Goal: Communication & Community: Answer question/provide support

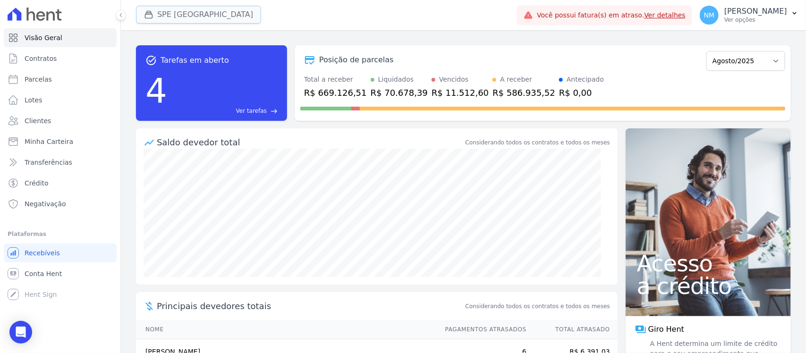
click at [159, 17] on button "SPE [GEOGRAPHIC_DATA]" at bounding box center [198, 15] width 125 height 18
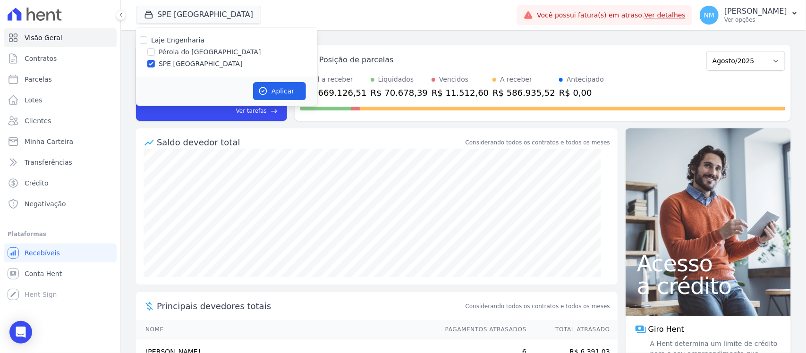
click at [174, 50] on label "Pérola do [GEOGRAPHIC_DATA]" at bounding box center [210, 52] width 102 height 10
click at [155, 50] on input "Pérola do [GEOGRAPHIC_DATA]" at bounding box center [151, 52] width 8 height 8
checkbox input "true"
click at [185, 65] on label "SPE [GEOGRAPHIC_DATA]" at bounding box center [201, 64] width 84 height 10
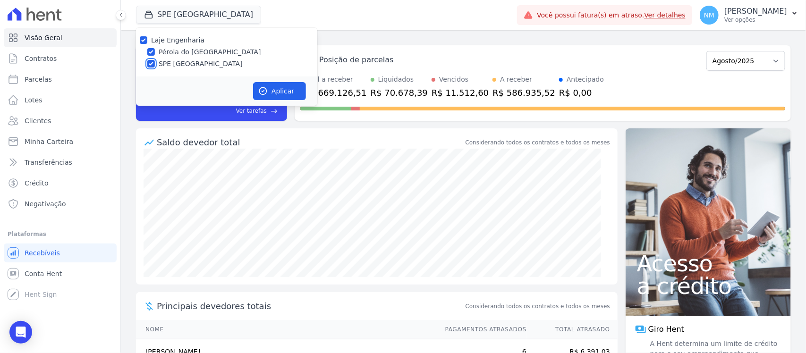
click at [155, 65] on input "SPE [GEOGRAPHIC_DATA]" at bounding box center [151, 64] width 8 height 8
checkbox input "false"
click at [278, 84] on button "Aplicar" at bounding box center [279, 91] width 53 height 18
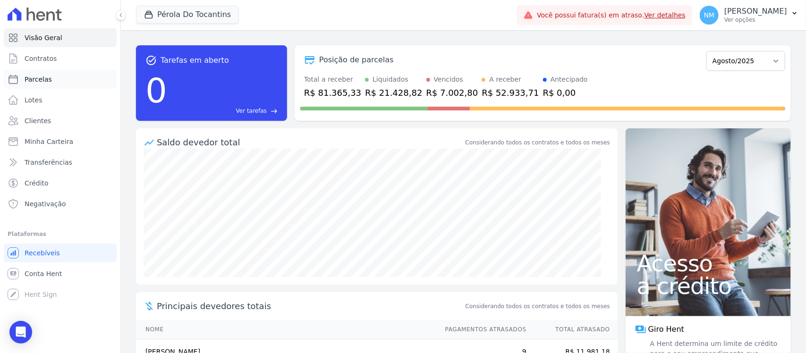
click at [44, 86] on link "Parcelas" at bounding box center [60, 79] width 113 height 19
select select
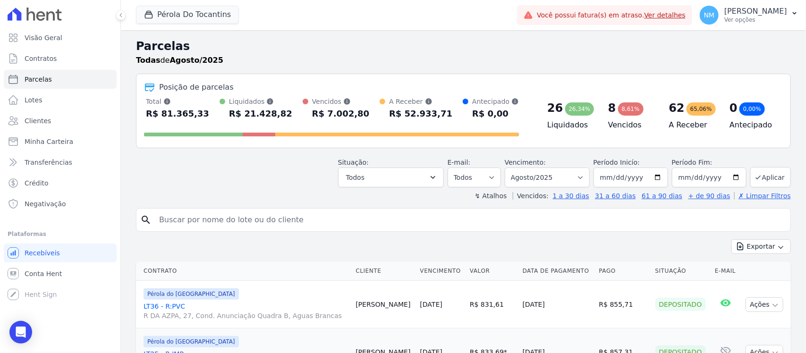
click at [199, 214] on input "search" at bounding box center [469, 220] width 633 height 19
type input "[PERSON_NAME]"
select select
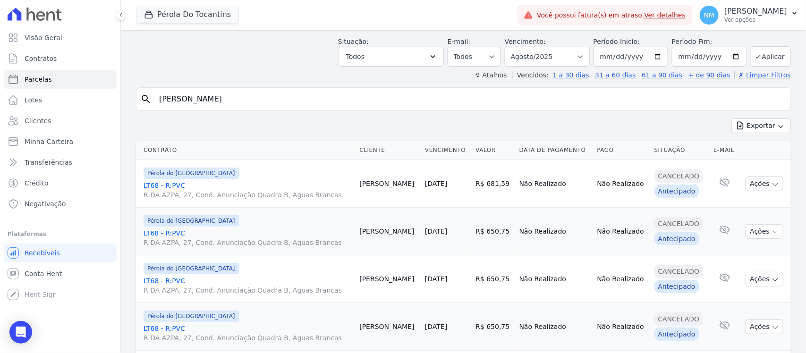
scroll to position [34, 0]
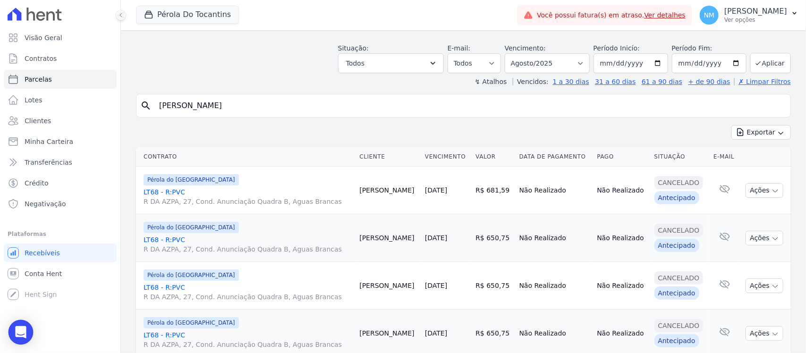
click at [17, 325] on div "Open Intercom Messenger" at bounding box center [20, 332] width 25 height 25
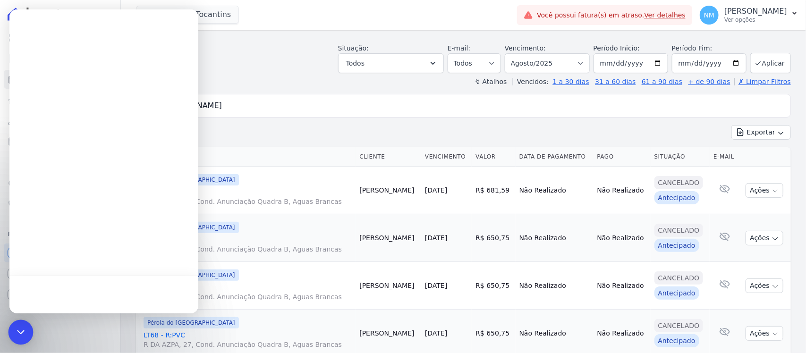
scroll to position [0, 0]
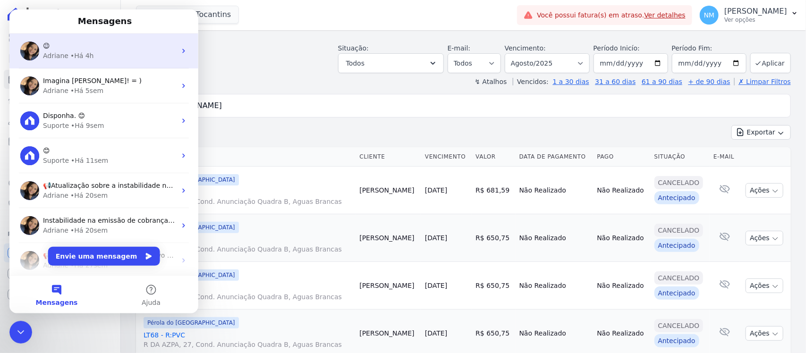
click at [109, 55] on div "Adriane • Há 4h" at bounding box center [109, 56] width 133 height 10
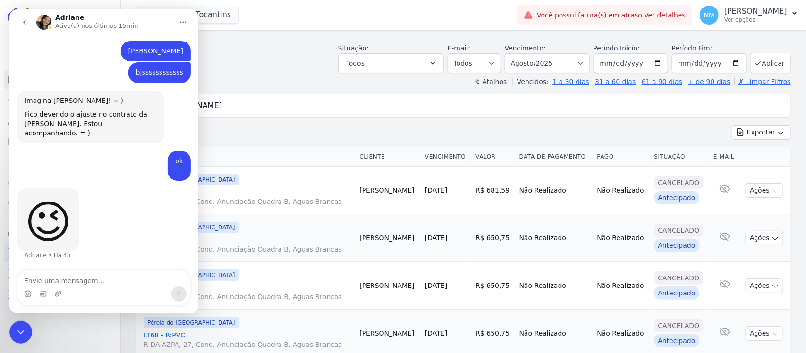
scroll to position [3218, 0]
click at [22, 339] on div "Encerramento do Messenger da Intercom" at bounding box center [20, 331] width 23 height 23
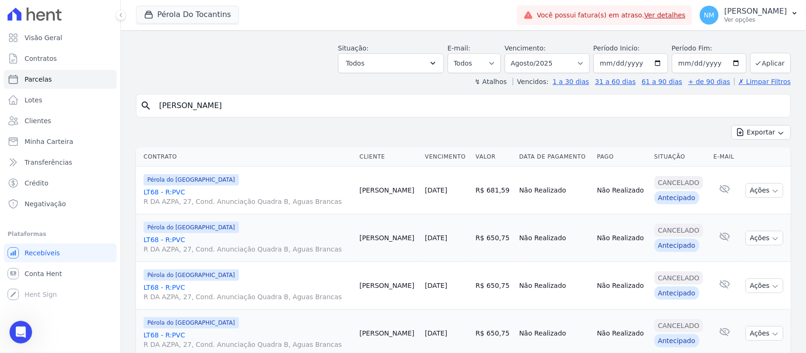
click at [20, 327] on icon "Abertura do Messenger da Intercom" at bounding box center [21, 332] width 16 height 16
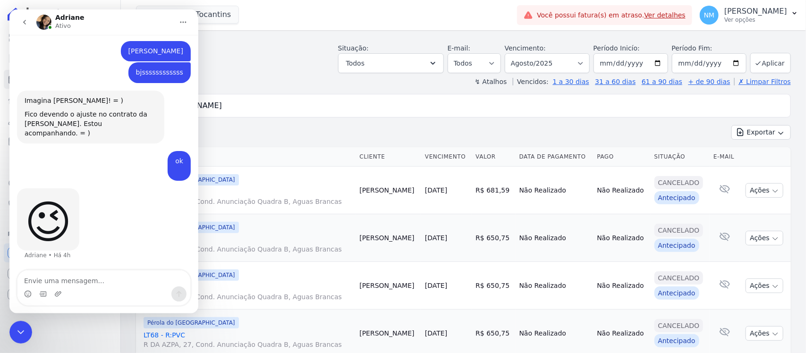
click at [107, 282] on textarea "Envie uma mensagem..." at bounding box center [103, 278] width 173 height 16
type textarea "Boa Tarde"
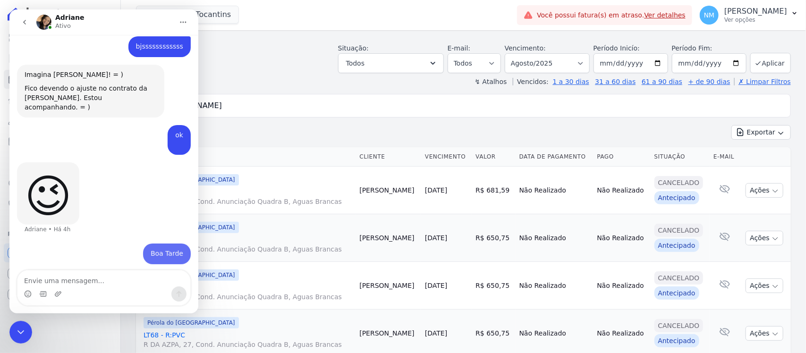
scroll to position [3246, 0]
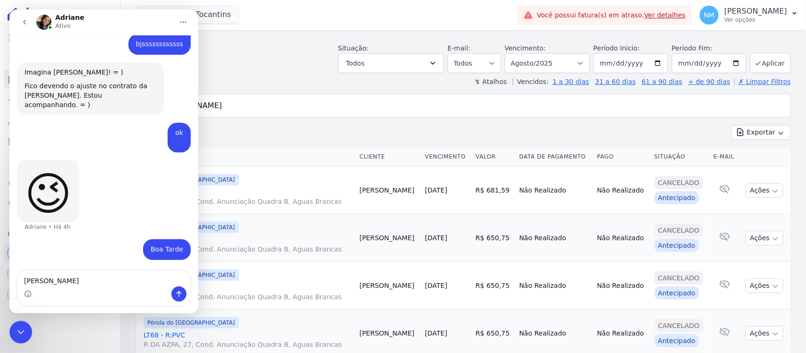
type textarea "Adriane"
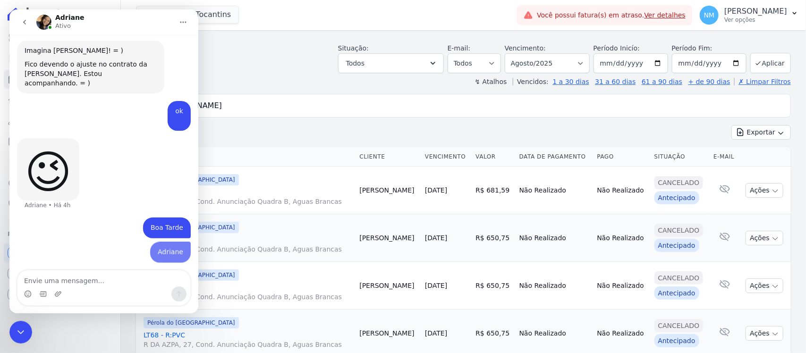
scroll to position [3268, 0]
type textarea "a"
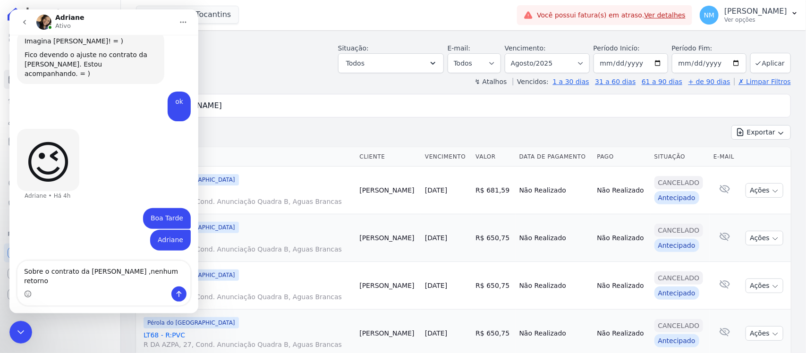
type textarea "Sobre o contrato da [PERSON_NAME] ,nenhum retorno?"
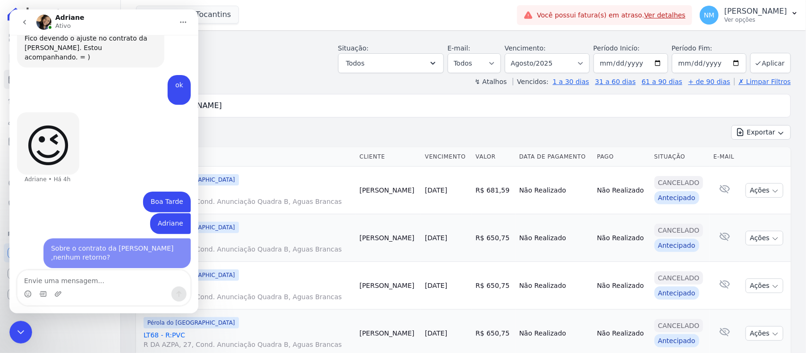
scroll to position [3298, 0]
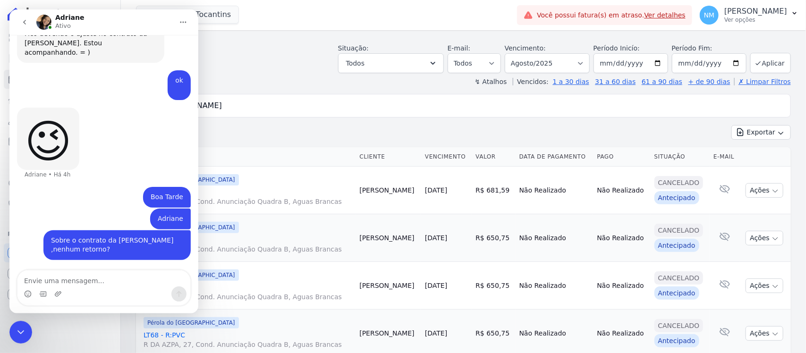
click at [24, 325] on div "Encerramento do Messenger da Intercom" at bounding box center [20, 331] width 23 height 23
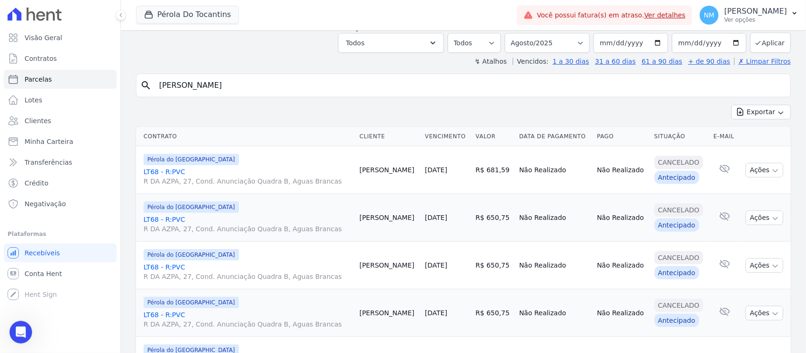
scroll to position [0, 0]
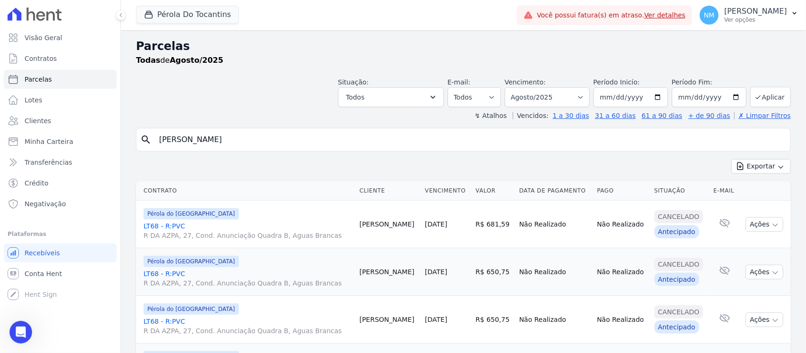
click at [28, 330] on div "Abertura do Messenger da Intercom" at bounding box center [20, 331] width 31 height 31
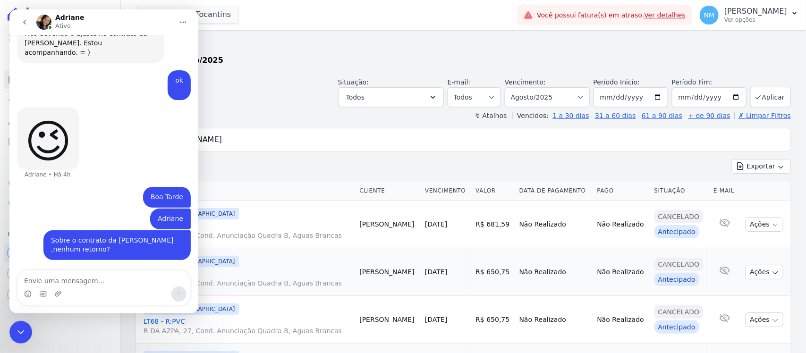
scroll to position [3298, 0]
click at [25, 333] on icon "Encerramento do Messenger da Intercom" at bounding box center [20, 331] width 11 height 11
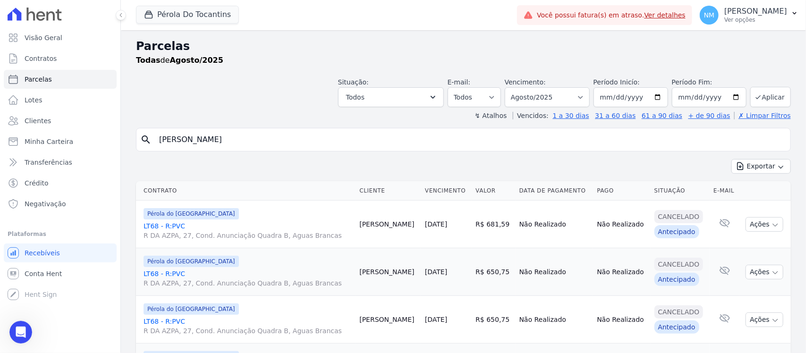
drag, startPoint x: 17, startPoint y: 330, endPoint x: 75, endPoint y: 492, distance: 171.4
click at [17, 330] on icon "Abertura do Messenger da Intercom" at bounding box center [21, 332] width 16 height 16
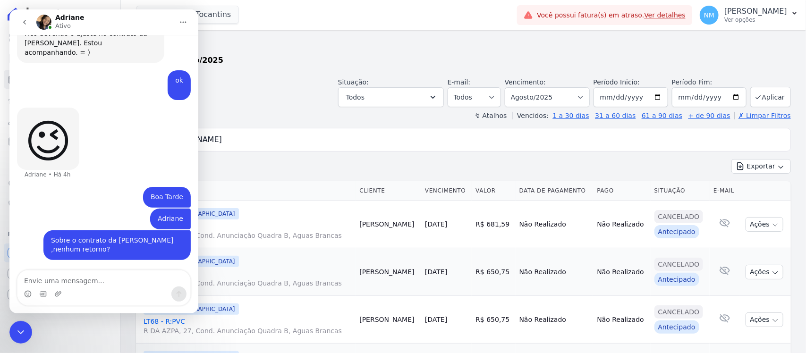
click at [25, 333] on icon "Encerramento do Messenger da Intercom" at bounding box center [20, 331] width 11 height 11
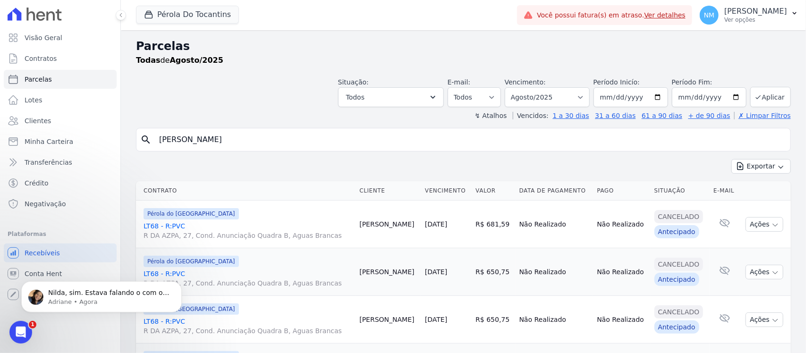
scroll to position [0, 0]
click at [88, 298] on p "Adriane • Há 1min" at bounding box center [109, 301] width 122 height 8
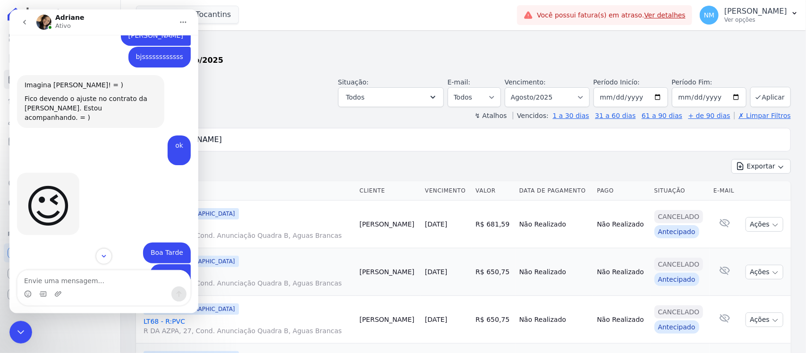
scroll to position [3361, 0]
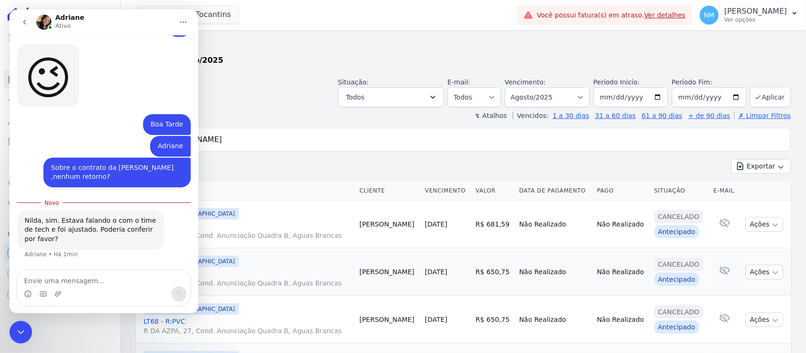
click at [51, 282] on textarea "Envie uma mensagem..." at bounding box center [103, 278] width 173 height 16
type textarea "s"
type textarea "vou verificar"
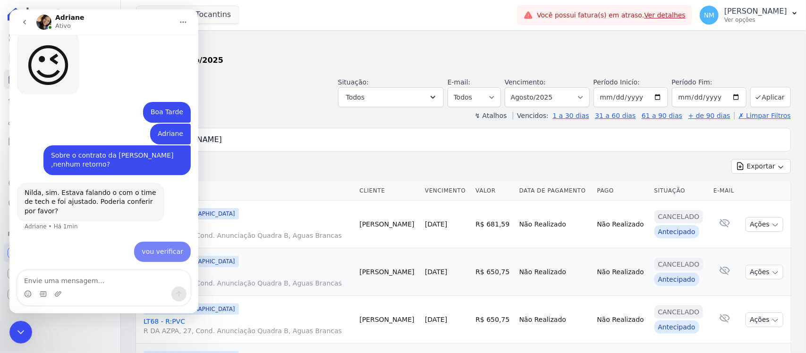
scroll to position [3373, 0]
click at [23, 328] on icon "Encerramento do Messenger da Intercom" at bounding box center [20, 331] width 11 height 11
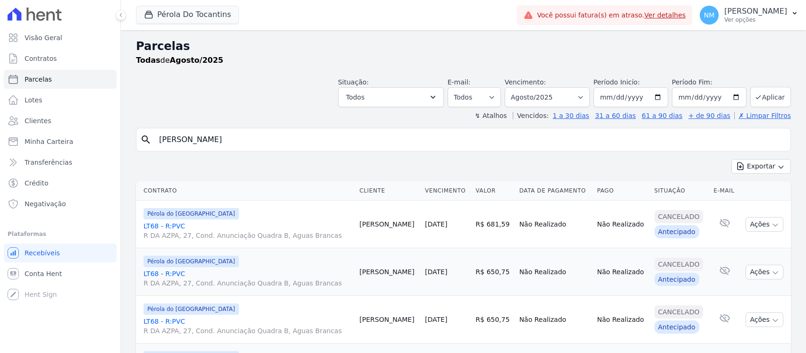
select select
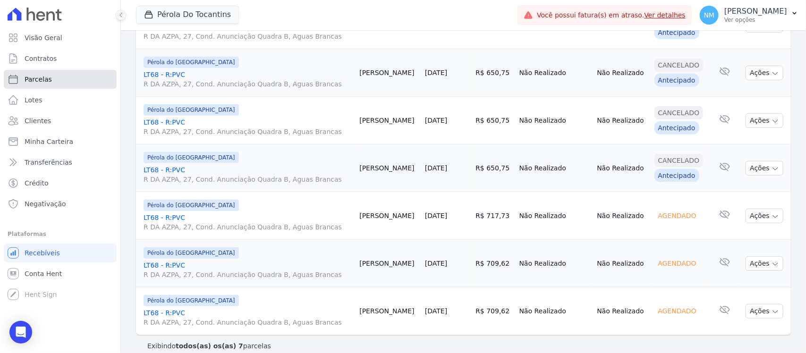
scroll to position [211, 0]
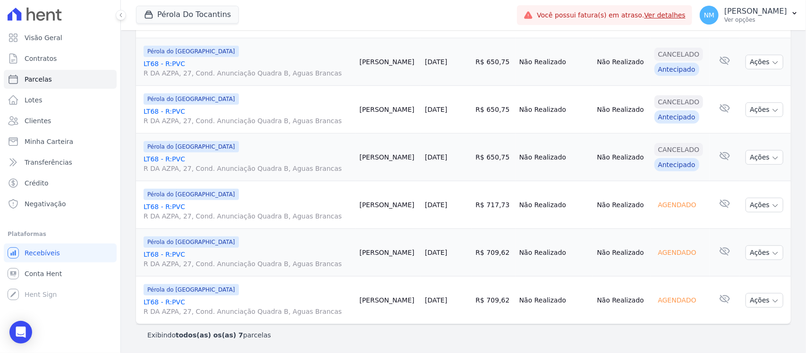
drag, startPoint x: 172, startPoint y: 252, endPoint x: 177, endPoint y: 249, distance: 5.5
click at [173, 251] on link "LT68 - R:PVC R DA AZPA, 27, Cond. Anunciação Quadra B, Aguas Brancas" at bounding box center [247, 259] width 208 height 19
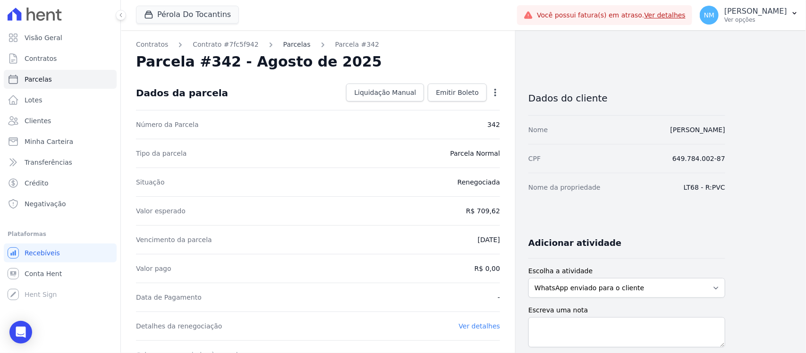
click at [287, 44] on link "Parcelas" at bounding box center [296, 45] width 27 height 10
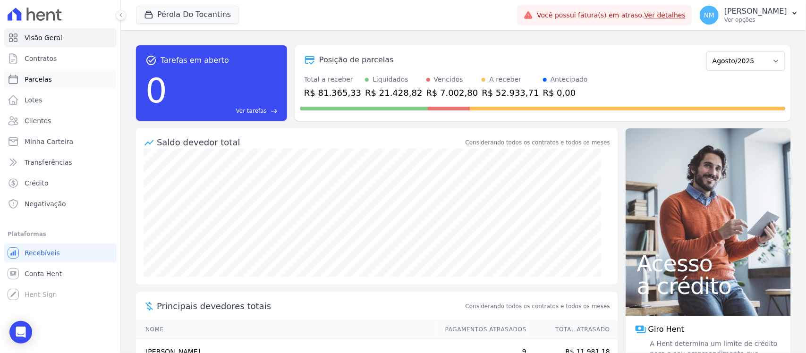
drag, startPoint x: 34, startPoint y: 82, endPoint x: 52, endPoint y: 84, distance: 18.5
click at [36, 82] on span "Parcelas" at bounding box center [38, 79] width 27 height 9
select select
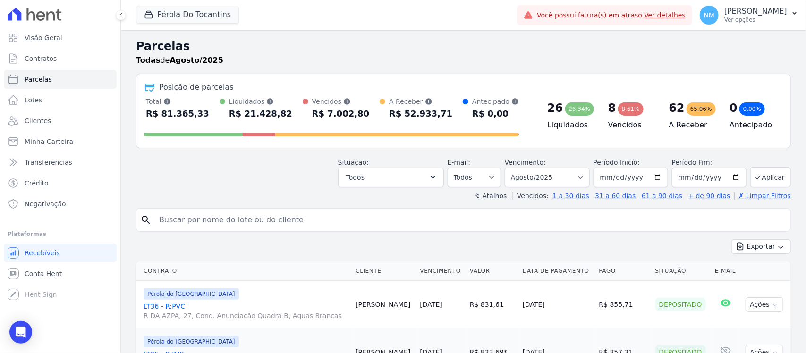
click at [187, 216] on input "search" at bounding box center [469, 220] width 633 height 19
type input "adriana"
select select
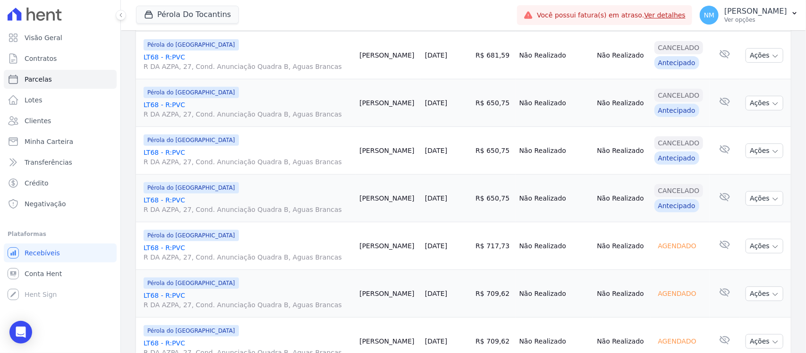
scroll to position [152, 0]
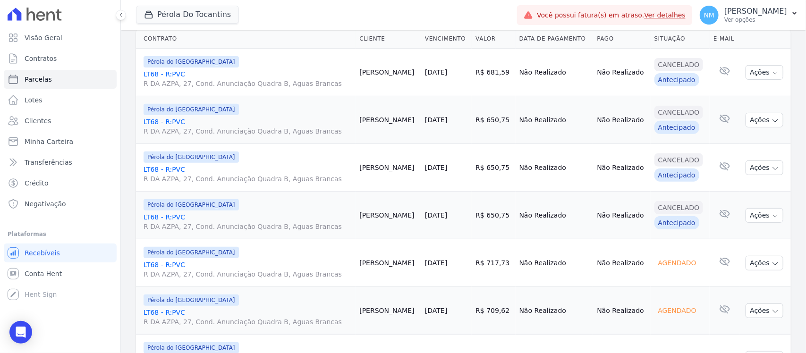
click at [161, 268] on link "LT68 - R:PVC R DA AZPA, 27, Cond. Anunciação Quadra B, Aguas Brancas" at bounding box center [247, 269] width 208 height 19
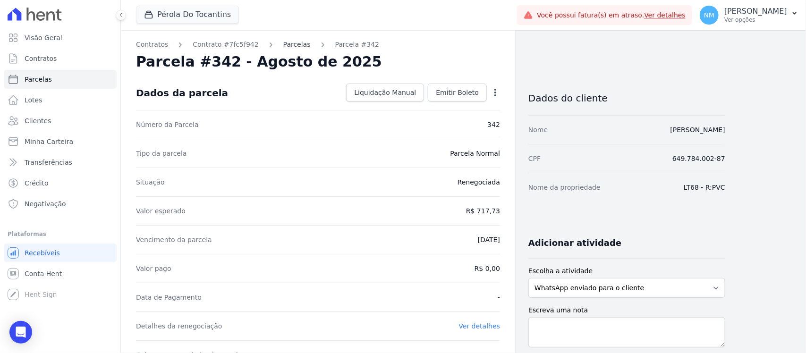
click at [290, 43] on link "Parcelas" at bounding box center [296, 45] width 27 height 10
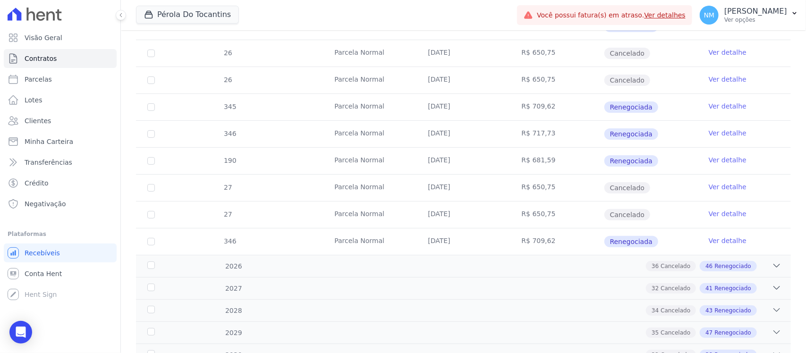
scroll to position [1770, 0]
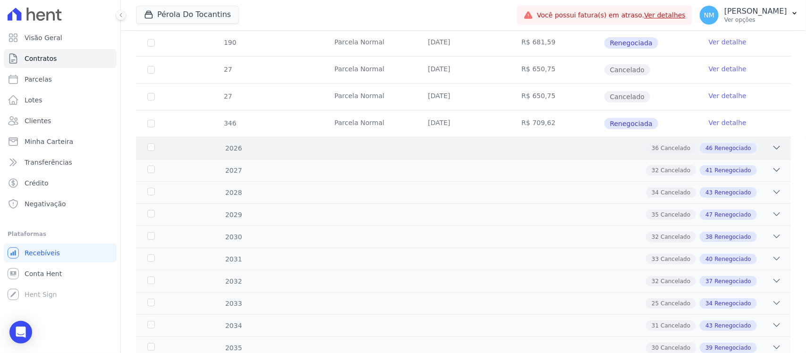
click at [772, 143] on icon at bounding box center [776, 147] width 9 height 9
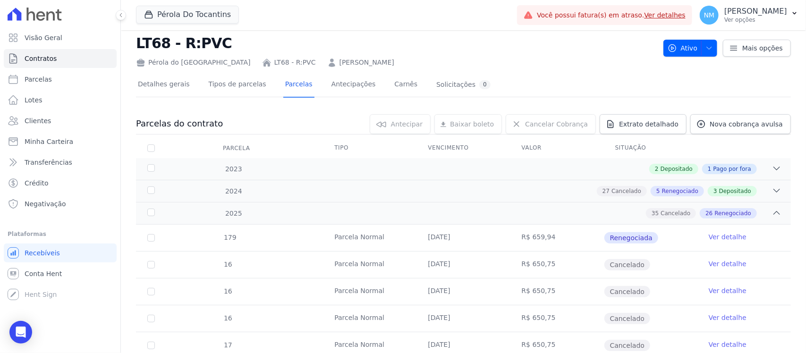
scroll to position [0, 0]
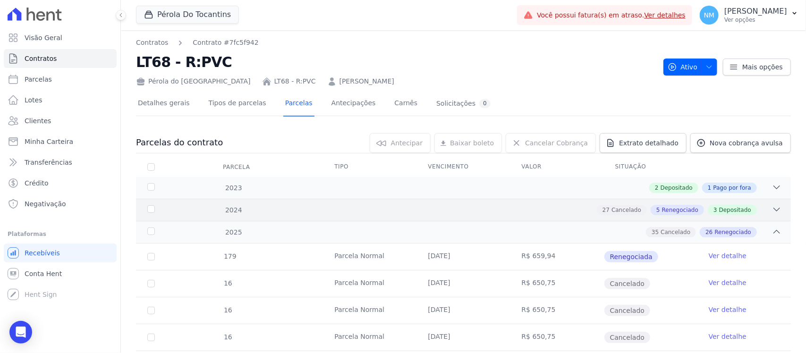
click at [774, 211] on icon at bounding box center [777, 209] width 6 height 3
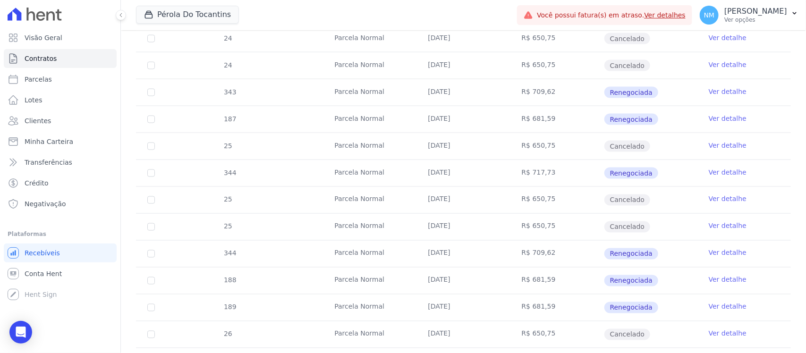
scroll to position [2124, 0]
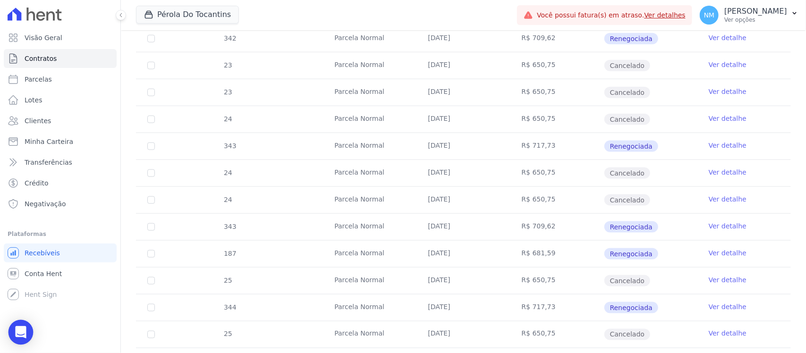
click at [20, 336] on icon "Open Intercom Messenger" at bounding box center [21, 332] width 12 height 12
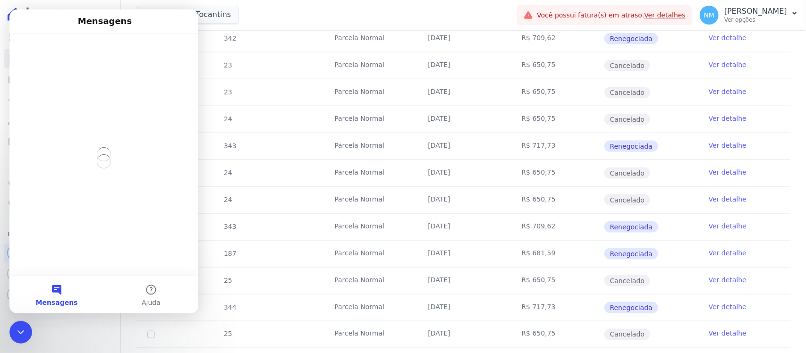
scroll to position [0, 0]
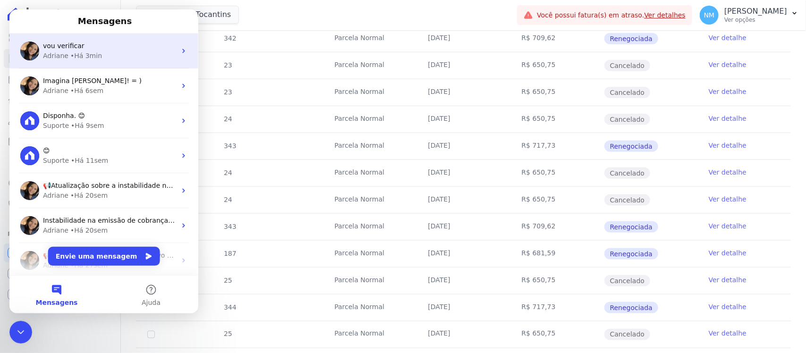
click at [106, 51] on div "Adriane • Há 3min" at bounding box center [109, 56] width 133 height 10
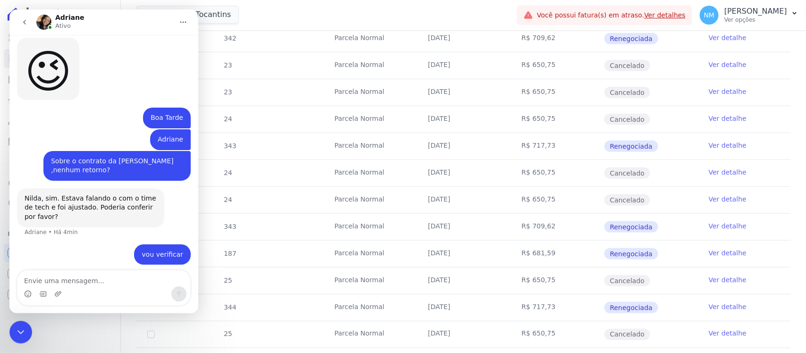
scroll to position [3373, 0]
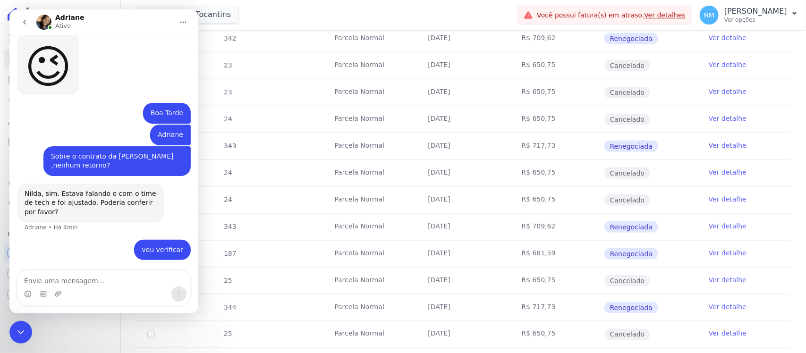
click at [87, 284] on textarea "Envie uma mensagem..." at bounding box center [103, 278] width 173 height 16
type textarea "continua tudo cancelado"
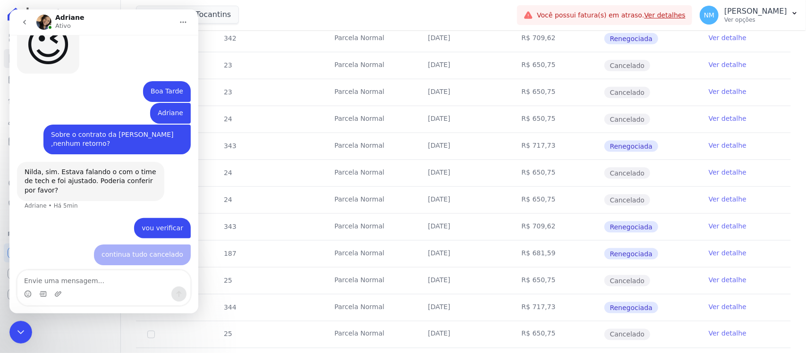
scroll to position [3395, 0]
click at [20, 339] on div "Encerramento do Messenger da Intercom" at bounding box center [20, 331] width 23 height 23
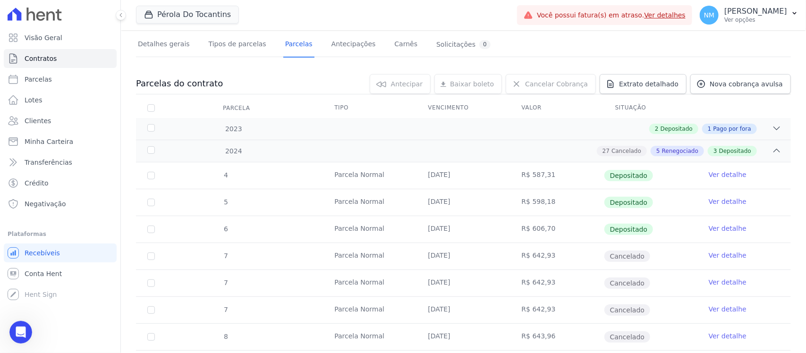
scroll to position [0, 0]
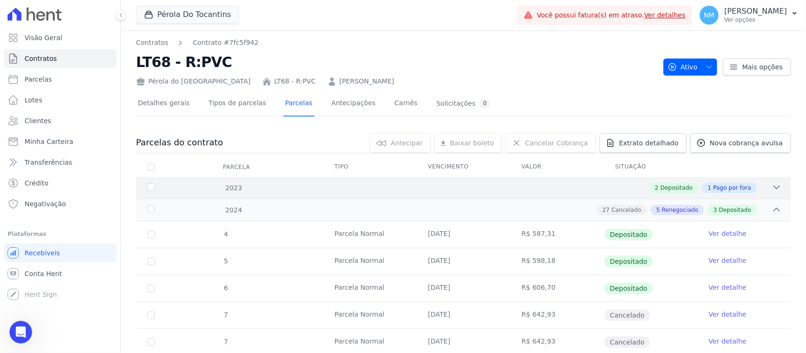
click at [772, 188] on icon at bounding box center [776, 187] width 9 height 9
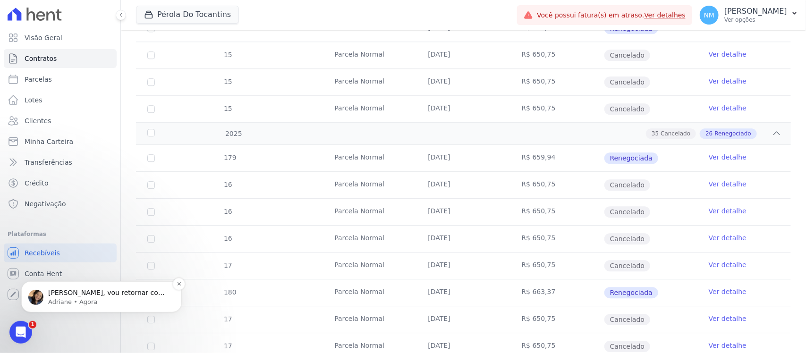
click at [91, 300] on p "Adriane • Agora" at bounding box center [109, 301] width 122 height 8
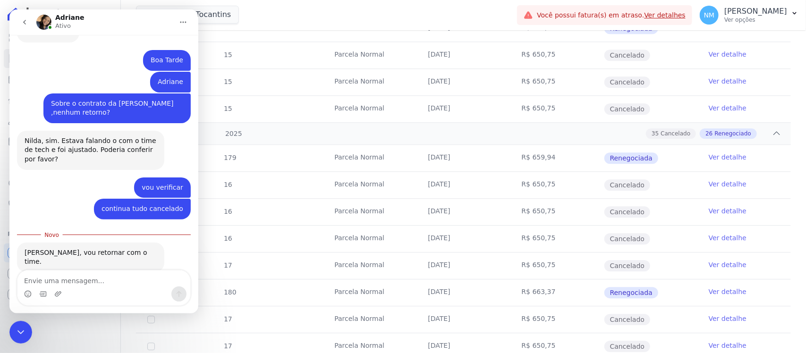
scroll to position [3439, 0]
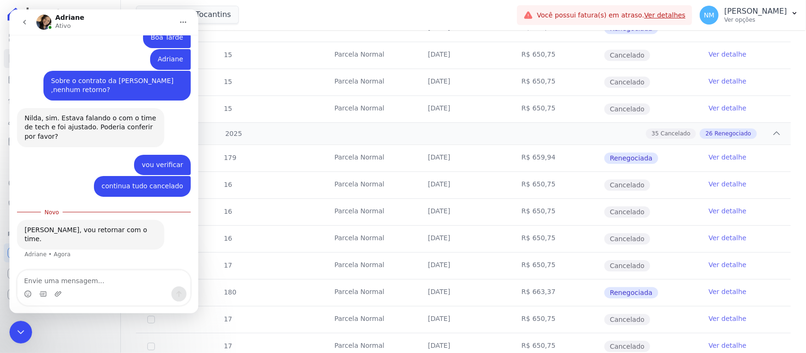
type textarea "g"
type textarea "p"
type textarea "obrigada fico no seu aguardo"
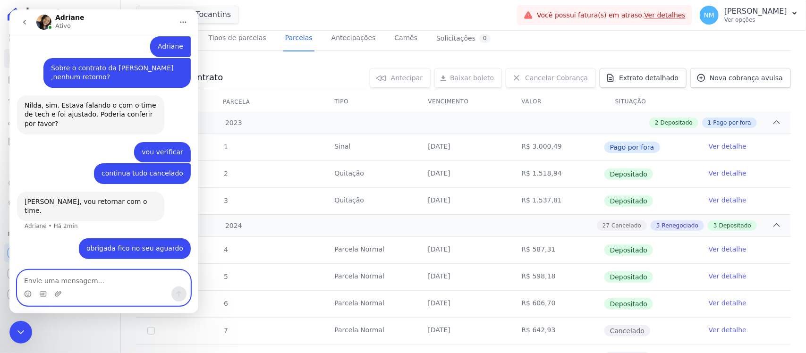
scroll to position [0, 0]
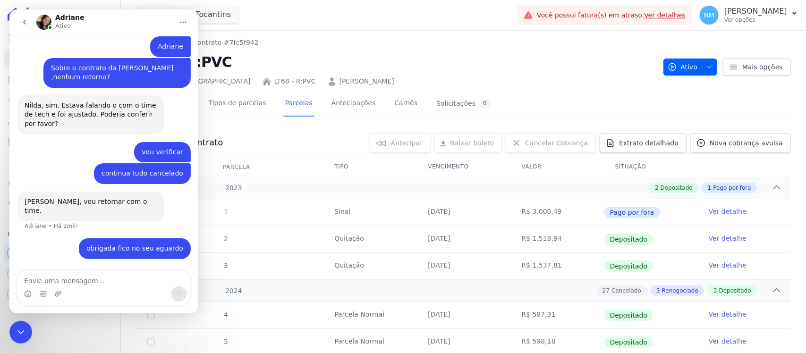
click at [20, 330] on icon "Encerramento do Messenger da Intercom" at bounding box center [20, 331] width 11 height 11
